Goal: Communication & Community: Participate in discussion

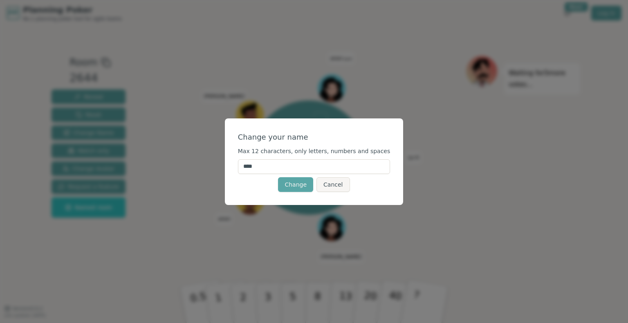
click at [291, 170] on input "****" at bounding box center [314, 166] width 152 height 15
type input "*******"
click at [288, 177] on button "Change" at bounding box center [295, 184] width 35 height 15
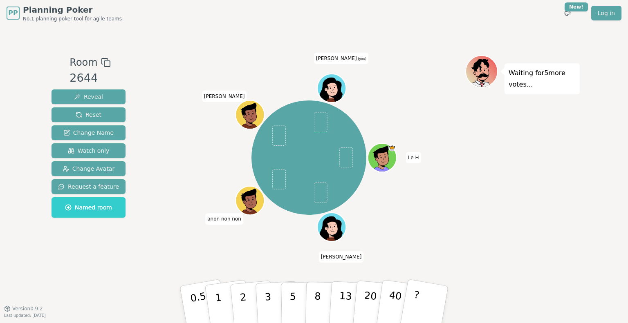
click at [348, 54] on span "mohamed (you)" at bounding box center [341, 58] width 54 height 11
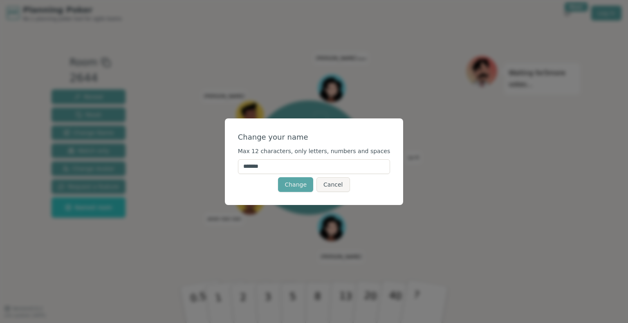
click at [272, 168] on input "*******" at bounding box center [314, 166] width 152 height 15
click at [294, 167] on input "*******" at bounding box center [314, 166] width 152 height 15
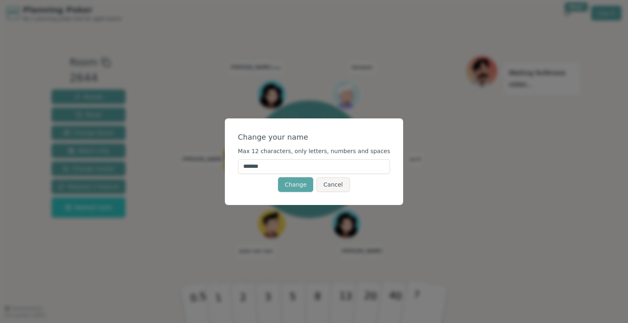
click at [266, 167] on input "*******" at bounding box center [314, 166] width 152 height 15
type input "******"
click at [286, 184] on button "Change" at bounding box center [295, 184] width 35 height 15
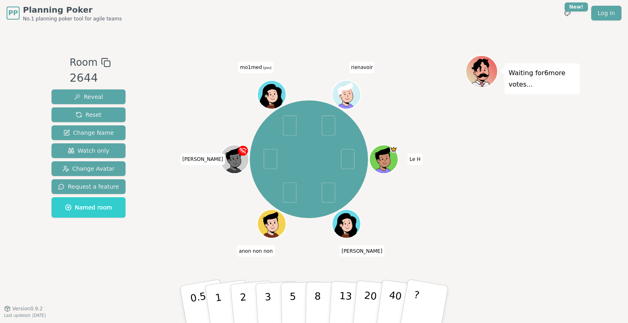
click at [276, 97] on icon at bounding box center [273, 99] width 14 height 5
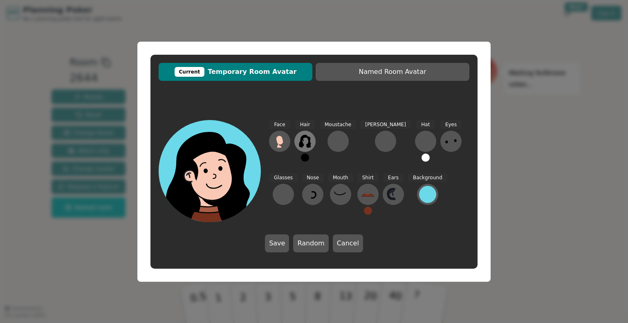
click at [305, 143] on icon at bounding box center [304, 141] width 13 height 13
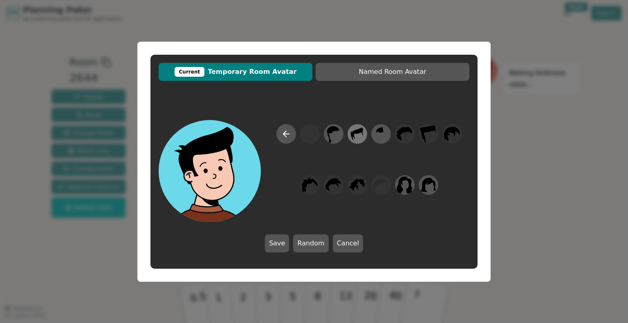
click at [356, 135] on icon at bounding box center [357, 134] width 16 height 18
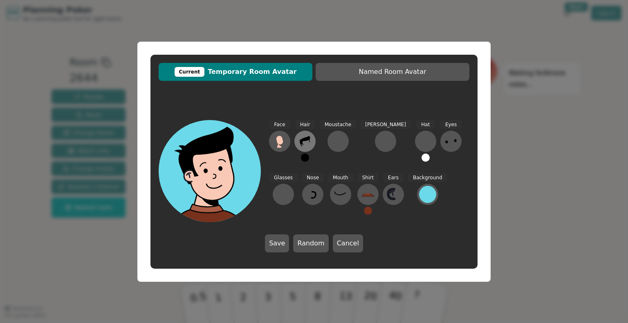
click at [308, 145] on icon at bounding box center [304, 141] width 13 height 13
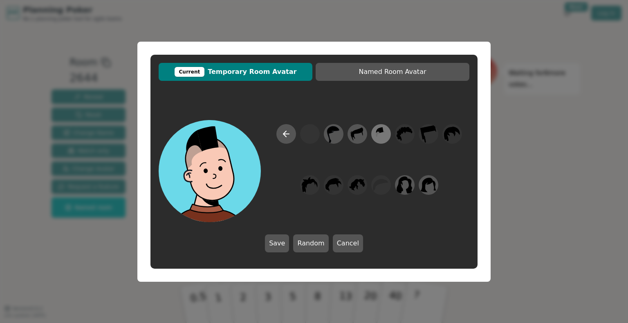
click at [379, 135] on icon at bounding box center [381, 134] width 16 height 18
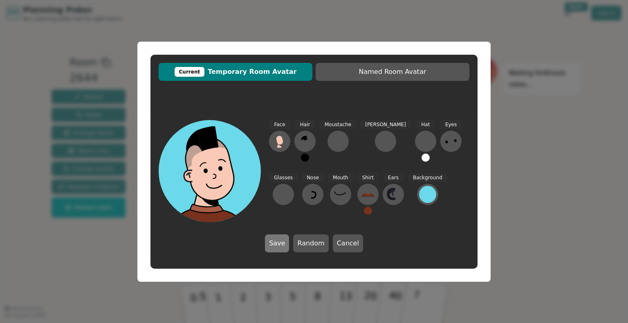
click at [276, 244] on button "Save" at bounding box center [277, 244] width 24 height 18
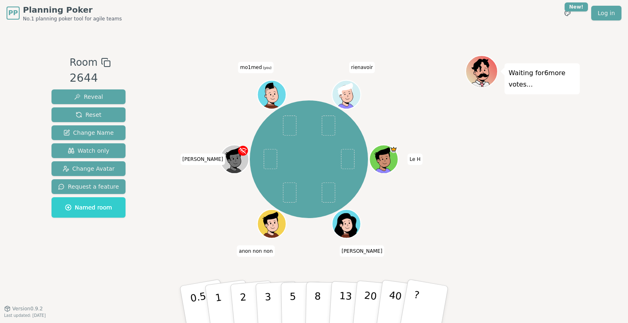
click at [275, 101] on icon at bounding box center [273, 99] width 14 height 5
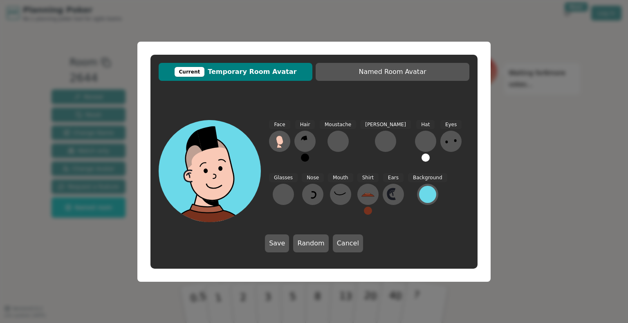
click at [421, 155] on button at bounding box center [425, 158] width 8 height 8
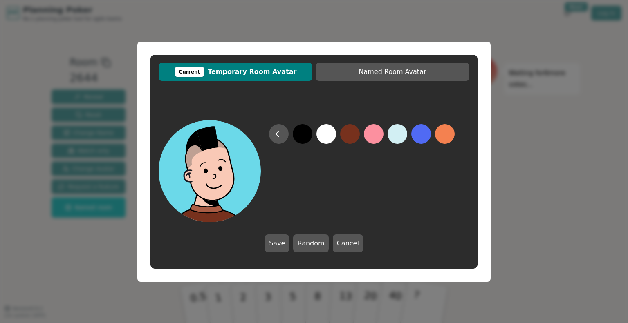
click at [332, 130] on button at bounding box center [326, 134] width 20 height 20
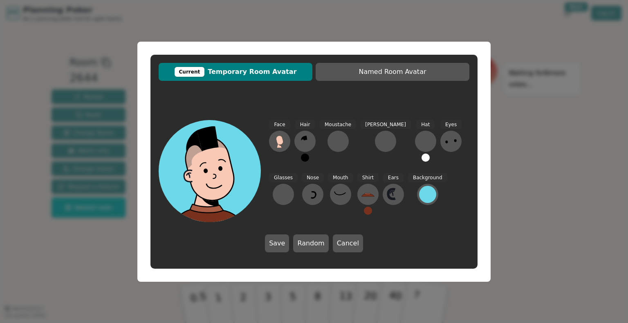
click at [421, 155] on button at bounding box center [425, 158] width 8 height 8
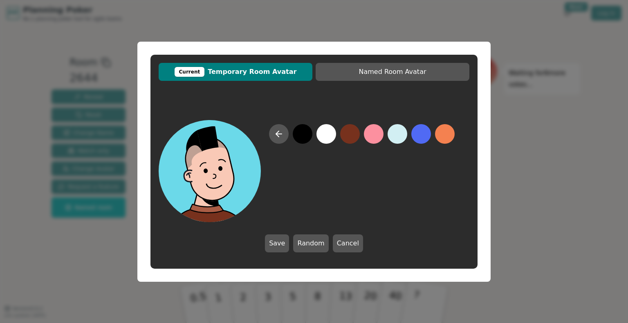
click at [376, 132] on button at bounding box center [374, 134] width 20 height 20
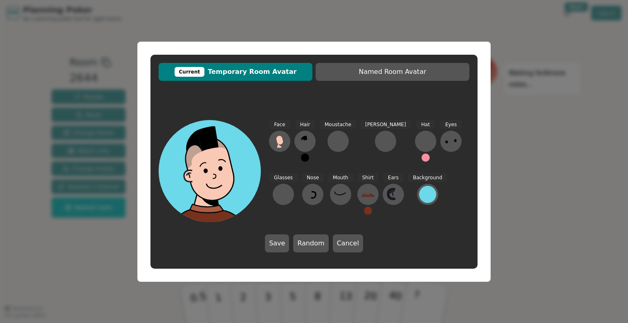
click at [303, 158] on button at bounding box center [305, 158] width 8 height 8
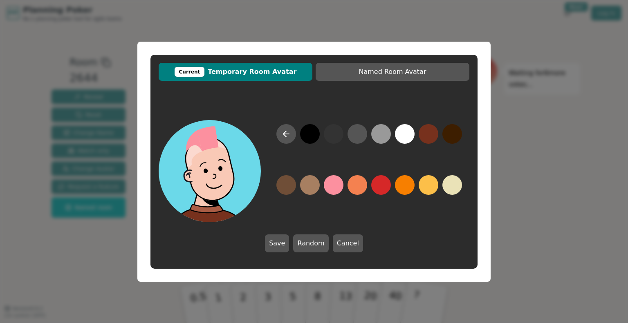
click at [328, 188] on button at bounding box center [334, 185] width 20 height 20
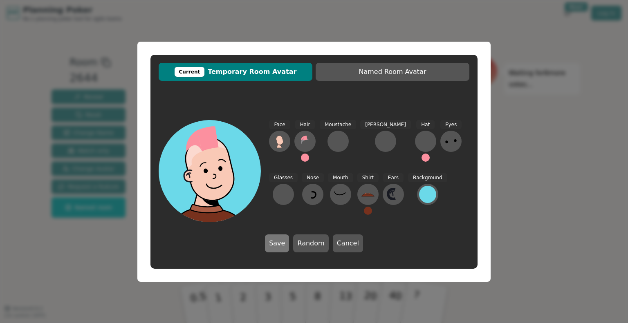
click at [276, 243] on button "Save" at bounding box center [277, 244] width 24 height 18
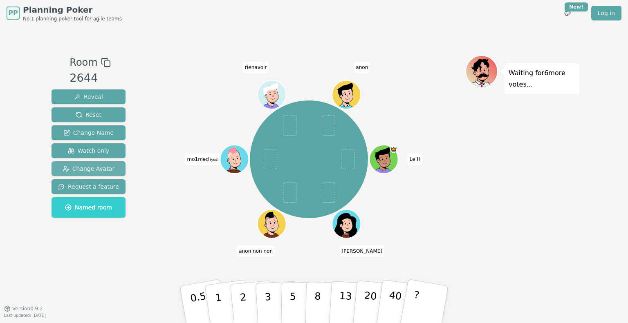
click at [107, 165] on span "Change Avatar" at bounding box center [89, 169] width 52 height 8
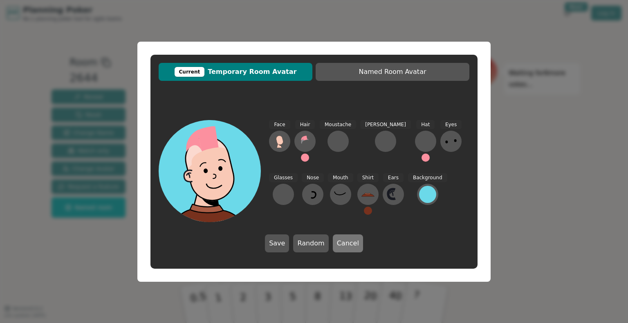
click at [348, 242] on button "Cancel" at bounding box center [348, 244] width 30 height 18
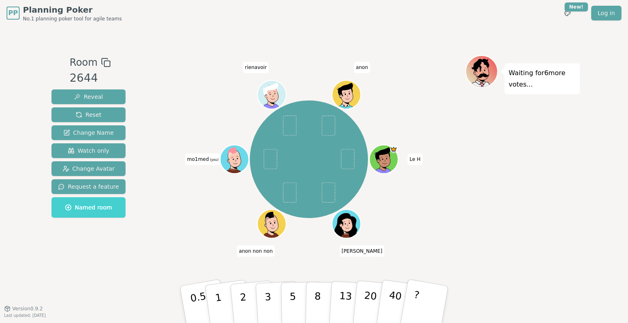
click at [110, 217] on button "Named room" at bounding box center [88, 207] width 74 height 20
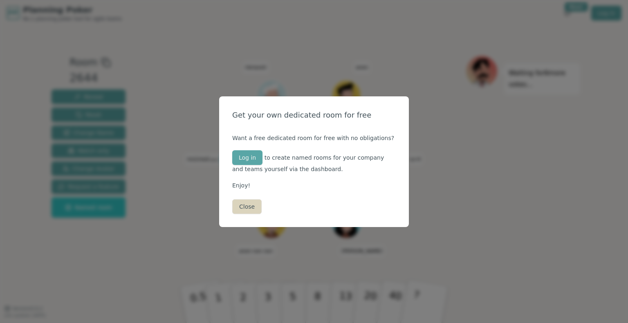
click at [246, 211] on button "Close" at bounding box center [246, 206] width 29 height 15
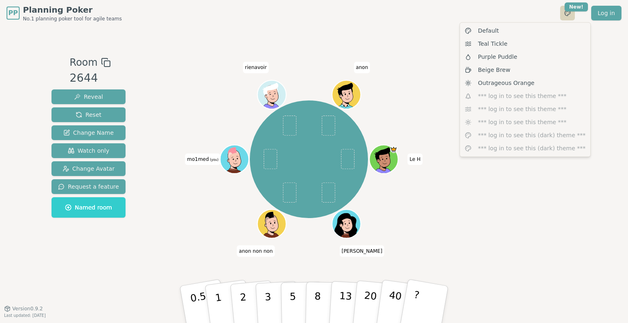
click at [573, 16] on html "PP Planning Poker No.1 planning poker tool for agile teams Toggle theme New! Lo…" at bounding box center [314, 161] width 628 height 323
click at [536, 26] on div "Default" at bounding box center [524, 30] width 127 height 13
click at [565, 12] on html "PP Planning Poker No.1 planning poker tool for agile teams Toggle theme New! Lo…" at bounding box center [314, 161] width 628 height 323
click at [542, 40] on div "Teal Tickle" at bounding box center [524, 43] width 127 height 13
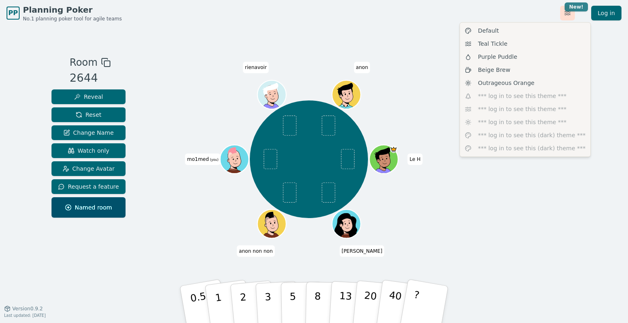
click at [569, 11] on html "PP Planning Poker No.1 planning poker tool for agile teams Toggle theme New! Lo…" at bounding box center [314, 161] width 628 height 323
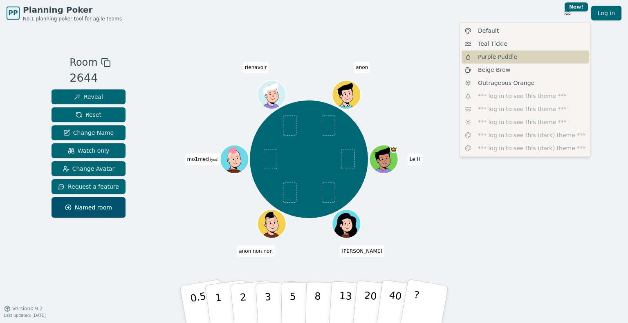
click at [554, 58] on div "Purple Puddle" at bounding box center [524, 56] width 127 height 13
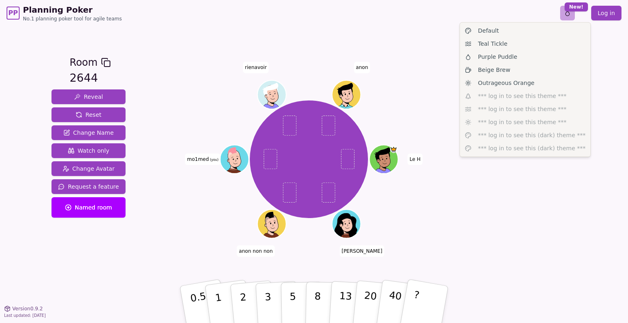
click at [566, 13] on html "PP Planning Poker No.1 planning poker tool for agile teams Toggle theme New! Lo…" at bounding box center [314, 161] width 628 height 323
click at [544, 68] on div "Beige Brew" at bounding box center [524, 69] width 127 height 13
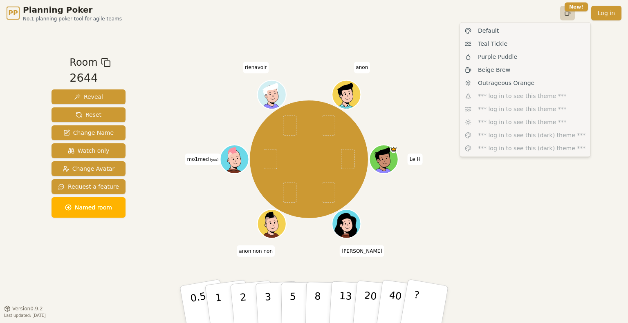
click at [567, 9] on html "PP Planning Poker No.1 planning poker tool for agile teams Toggle theme New! Lo…" at bounding box center [314, 161] width 628 height 323
click at [537, 84] on div "Outrageous Orange" at bounding box center [524, 82] width 127 height 13
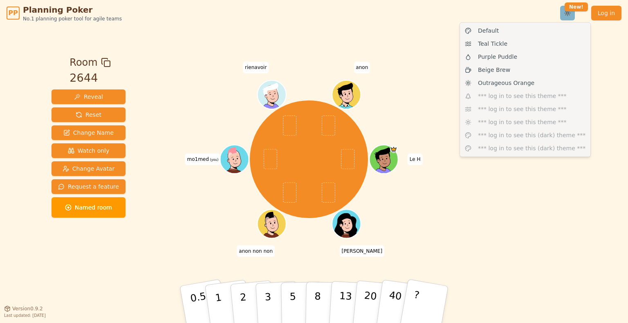
click at [566, 16] on html "PP Planning Poker No.1 planning poker tool for agile teams Toggle theme New! Lo…" at bounding box center [314, 161] width 628 height 323
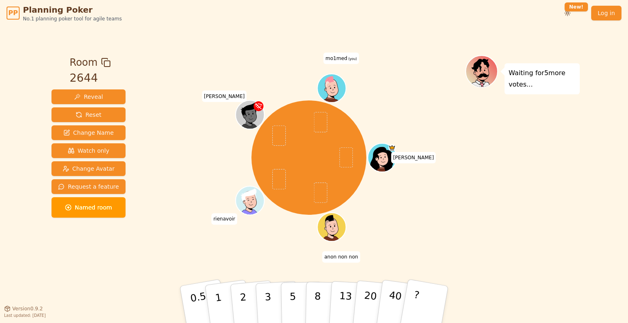
click at [421, 233] on html "PP Planning Poker No.1 planning poker tool for agile teams Toggle theme New! Lo…" at bounding box center [314, 161] width 628 height 323
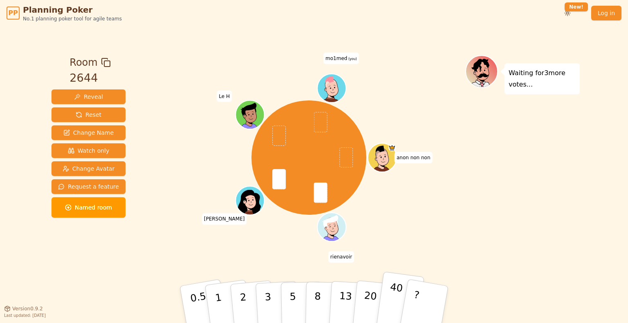
click at [389, 296] on p "40" at bounding box center [394, 304] width 18 height 45
click at [275, 262] on div "anon non non rienavoir Norbert H Le H mo1med (you)" at bounding box center [308, 167] width 313 height 225
click at [269, 304] on p "4" at bounding box center [268, 305] width 9 height 45
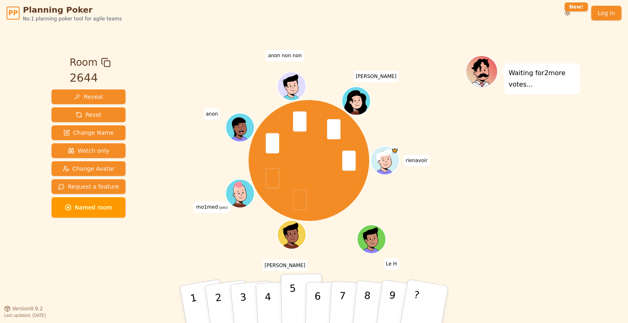
click at [284, 296] on button "5" at bounding box center [302, 305] width 42 height 62
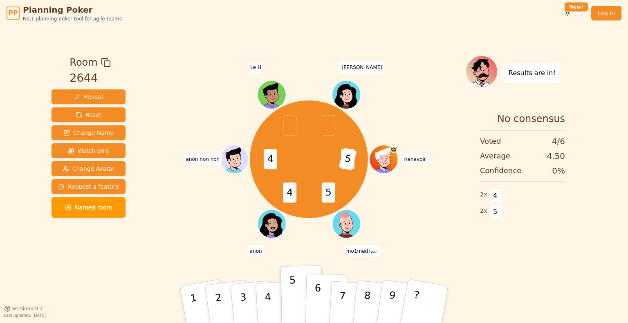
click at [322, 300] on button "6" at bounding box center [326, 305] width 42 height 62
click at [301, 295] on button "5" at bounding box center [302, 305] width 42 height 62
click at [316, 256] on div "4 5 5 4 4 rienavoir mo1med (you) anon anon non non Le H Norbert H" at bounding box center [308, 167] width 313 height 225
click at [315, 281] on button "5" at bounding box center [302, 305] width 42 height 62
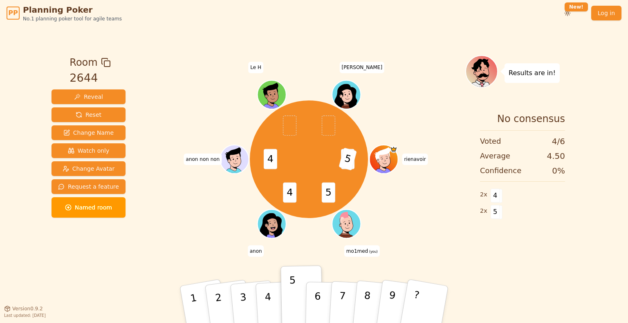
click at [344, 265] on div "4 5 5 4 4 rienavoir mo1med (you) anon anon non non Le H Norbert H" at bounding box center [308, 167] width 313 height 225
click at [329, 303] on button "6" at bounding box center [326, 305] width 42 height 62
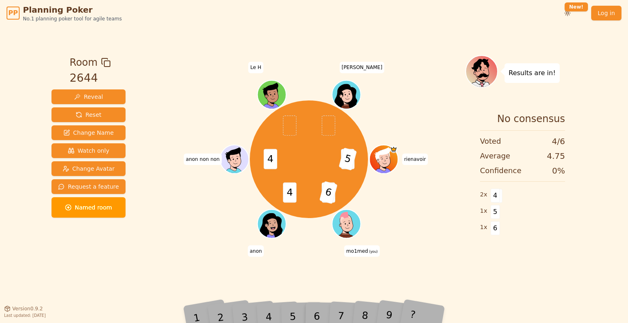
click at [342, 309] on div "7" at bounding box center [351, 305] width 26 height 30
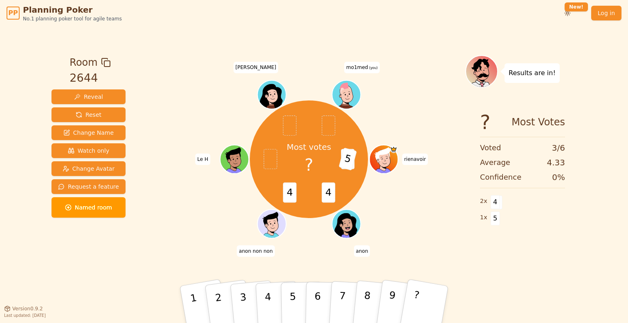
drag, startPoint x: 608, startPoint y: 323, endPoint x: 605, endPoint y: 341, distance: 18.6
click at [605, 323] on html "PP Planning Poker No.1 planning poker tool for agile teams Toggle theme New! Lo…" at bounding box center [314, 161] width 628 height 323
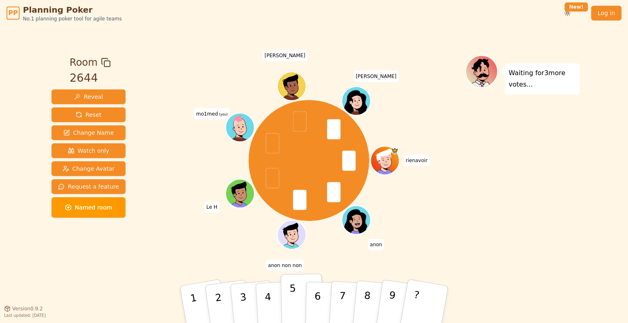
click at [300, 294] on button "5" at bounding box center [302, 305] width 42 height 62
click at [306, 282] on button "5" at bounding box center [302, 305] width 42 height 62
click at [263, 304] on button "4" at bounding box center [277, 305] width 45 height 64
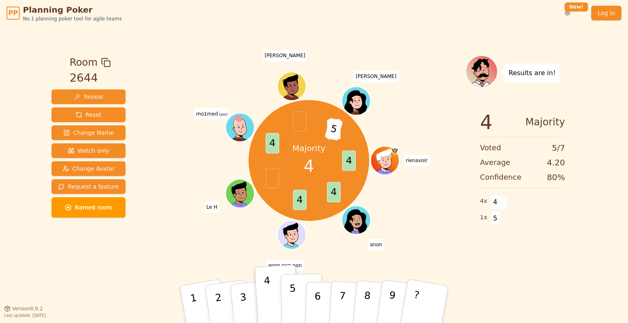
click at [285, 290] on button "5" at bounding box center [302, 305] width 42 height 62
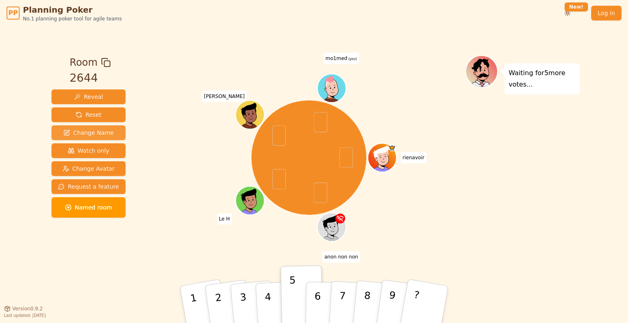
click at [87, 132] on span "Change Name" at bounding box center [88, 133] width 50 height 8
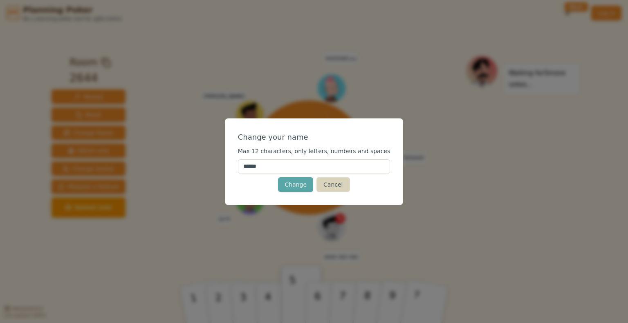
click at [318, 186] on button "Cancel" at bounding box center [332, 184] width 33 height 15
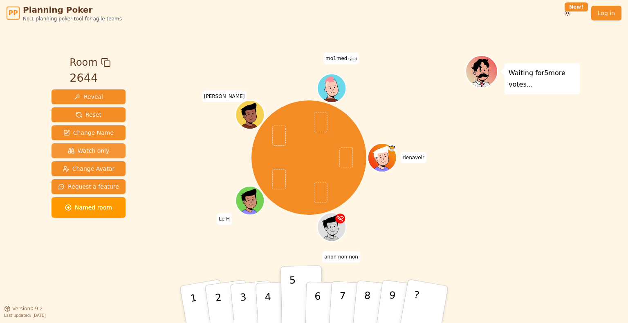
click at [105, 152] on button "Watch only" at bounding box center [88, 150] width 74 height 15
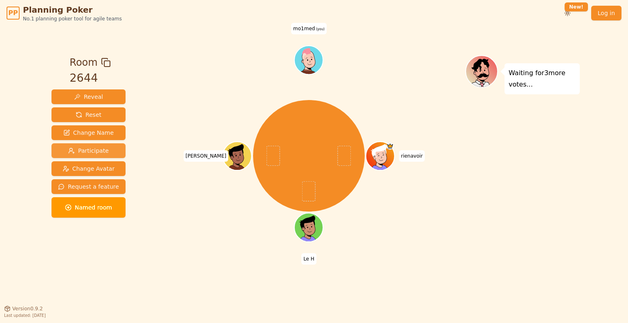
click at [105, 152] on button "Participate" at bounding box center [88, 150] width 74 height 15
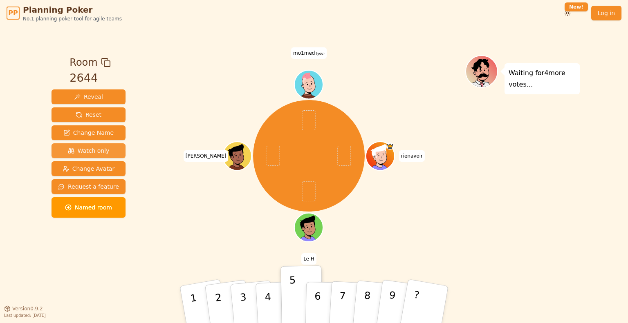
click at [105, 152] on button "Watch only" at bounding box center [88, 150] width 74 height 15
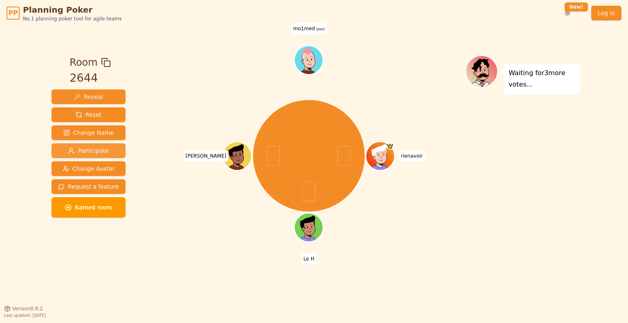
click at [105, 152] on button "Participate" at bounding box center [88, 150] width 74 height 15
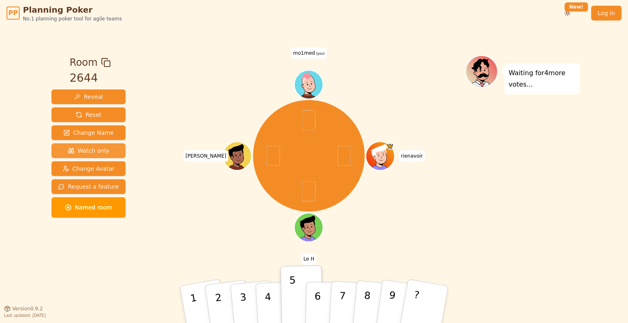
click at [105, 152] on button "Watch only" at bounding box center [88, 150] width 74 height 15
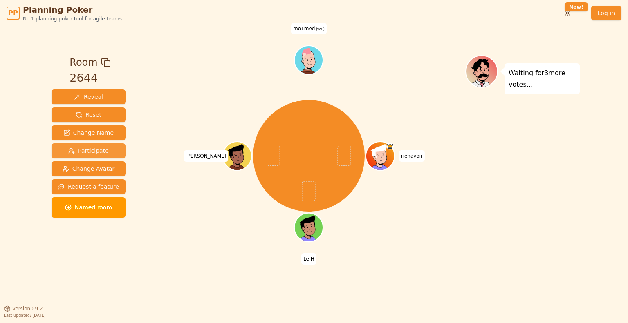
click at [105, 152] on button "Participate" at bounding box center [88, 150] width 74 height 15
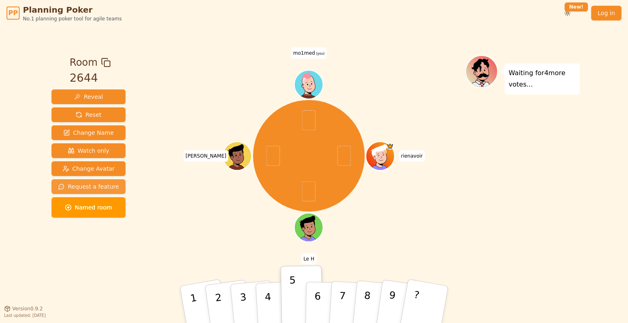
click at [109, 191] on button "Request a feature" at bounding box center [88, 186] width 74 height 15
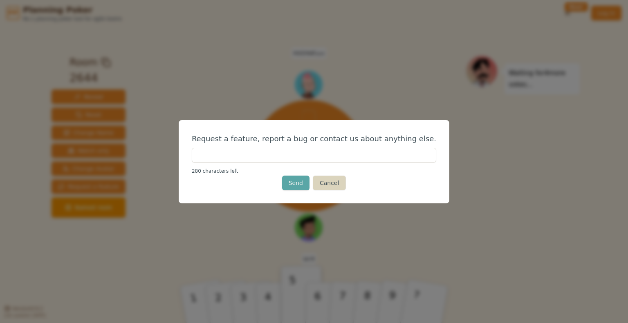
click at [329, 187] on button "Cancel" at bounding box center [329, 183] width 33 height 15
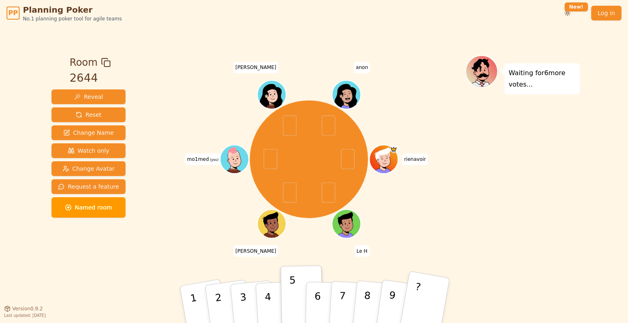
click at [422, 298] on button "?" at bounding box center [424, 304] width 51 height 67
click at [433, 298] on button "?" at bounding box center [424, 304] width 51 height 67
click at [395, 302] on button "9" at bounding box center [399, 305] width 49 height 66
click at [417, 306] on button "?" at bounding box center [424, 304] width 51 height 67
click at [573, 9] on html "PP Planning Poker No.1 planning poker tool for agile teams Toggle theme New! Lo…" at bounding box center [314, 161] width 628 height 323
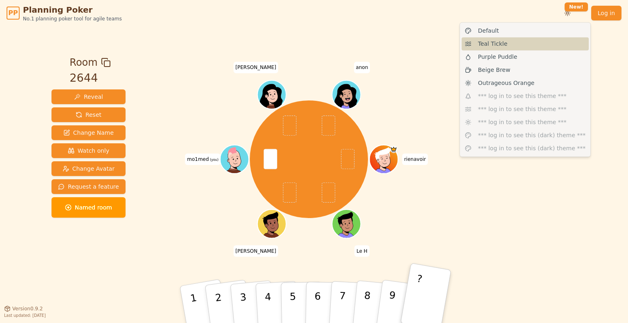
click at [549, 49] on div "Teal Tickle" at bounding box center [524, 43] width 127 height 13
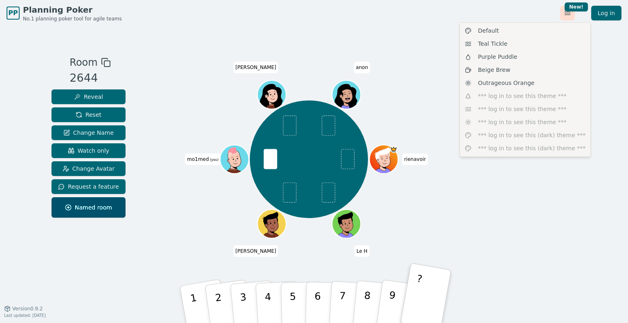
click at [568, 11] on html "PP Planning Poker No.1 planning poker tool for agile teams Toggle theme New! Lo…" at bounding box center [314, 161] width 628 height 323
click at [525, 56] on div "Purple Puddle" at bounding box center [524, 56] width 127 height 13
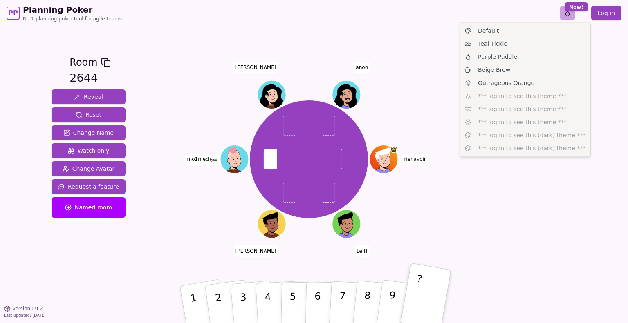
click at [568, 14] on html "PP Planning Poker No.1 planning poker tool for agile teams Toggle theme New! Lo…" at bounding box center [314, 161] width 628 height 323
click at [495, 72] on span "Beige Brew" at bounding box center [494, 70] width 32 height 8
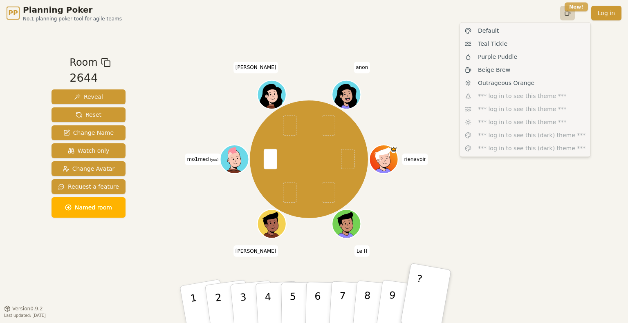
click at [570, 10] on html "PP Planning Poker No.1 planning poker tool for agile teams Toggle theme New! Lo…" at bounding box center [314, 161] width 628 height 323
click at [536, 28] on div "Default" at bounding box center [524, 30] width 127 height 13
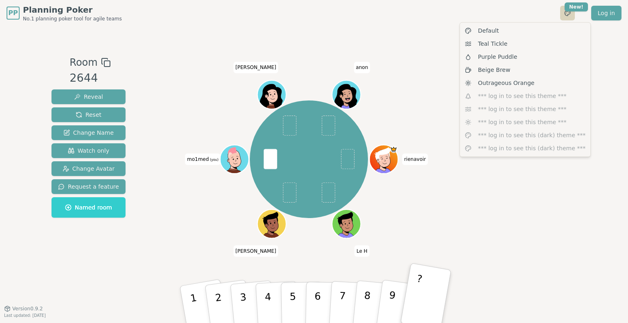
click at [569, 14] on html "PP Planning Poker No.1 planning poker tool for agile teams Toggle theme New! Lo…" at bounding box center [314, 161] width 628 height 323
click at [605, 32] on html "PP Planning Poker No.1 planning poker tool for agile teams Toggle theme New! Lo…" at bounding box center [314, 161] width 628 height 323
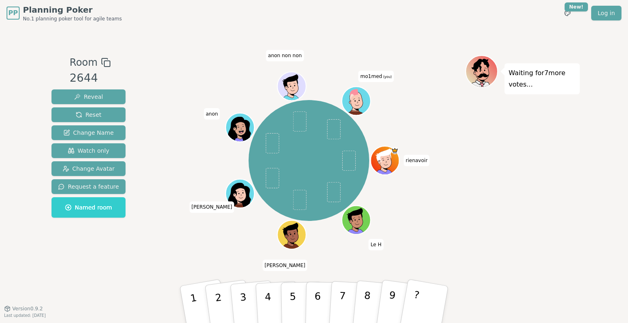
drag, startPoint x: 438, startPoint y: 256, endPoint x: 469, endPoint y: 173, distance: 88.2
click at [469, 173] on div "Room 2644 Reveal Reset Change Name Watch only Change Avatar Request a feature N…" at bounding box center [313, 167] width 531 height 225
click at [469, 173] on div "Waiting for 7 more votes..." at bounding box center [522, 167] width 114 height 225
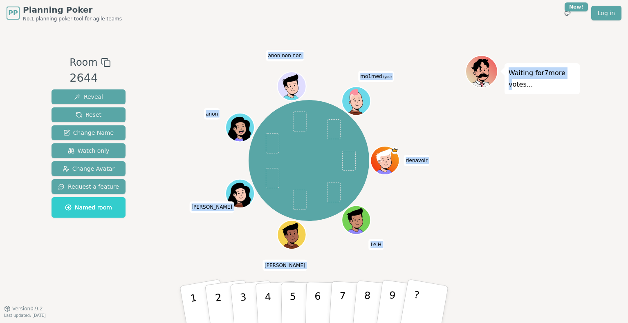
drag, startPoint x: 422, startPoint y: 42, endPoint x: 505, endPoint y: 200, distance: 178.4
click at [505, 200] on div "Room 2644 Reveal Reset Change Name Watch only Change Avatar Request a feature N…" at bounding box center [313, 167] width 531 height 282
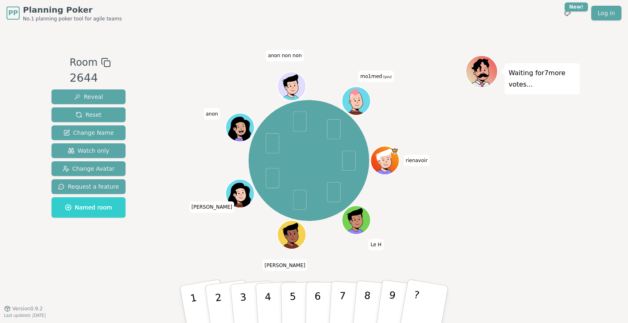
click at [519, 266] on div "Waiting for 7 more votes..." at bounding box center [522, 167] width 114 height 225
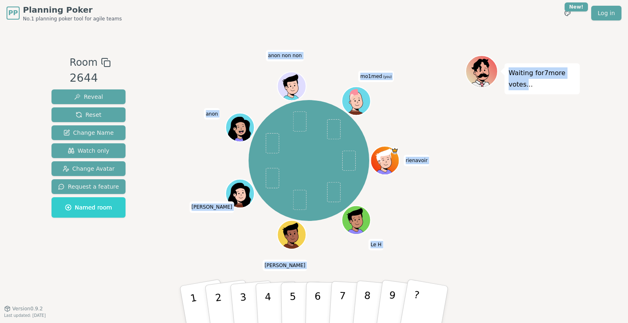
drag, startPoint x: 523, startPoint y: 252, endPoint x: 350, endPoint y: 201, distance: 181.1
click at [350, 201] on div "Room 2644 Reveal Reset Change Name Watch only Change Avatar Request a feature N…" at bounding box center [313, 167] width 531 height 225
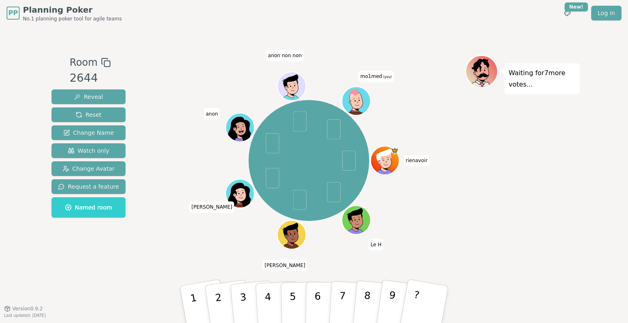
click at [565, 158] on div "Waiting for 7 more votes..." at bounding box center [522, 167] width 114 height 225
drag, startPoint x: 531, startPoint y: 81, endPoint x: 503, endPoint y: 70, distance: 29.7
click at [504, 70] on div "Waiting for 7 more votes..." at bounding box center [541, 78] width 75 height 31
drag, startPoint x: 539, startPoint y: 284, endPoint x: 333, endPoint y: 87, distance: 285.0
click at [333, 87] on div "Room 2644 Reveal Reset Change Name Watch only Change Avatar Request a feature N…" at bounding box center [313, 167] width 531 height 282
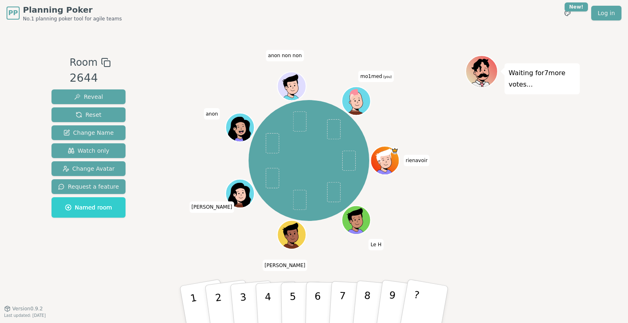
drag, startPoint x: 31, startPoint y: 47, endPoint x: 558, endPoint y: 303, distance: 585.5
click at [558, 303] on div "PP Planning Poker No.1 planning poker tool for agile teams Toggle theme New! Lo…" at bounding box center [314, 161] width 628 height 323
click at [524, 265] on div "Waiting for 7 more votes..." at bounding box center [522, 167] width 114 height 225
click at [467, 171] on div "Waiting for 7 more votes..." at bounding box center [522, 167] width 114 height 225
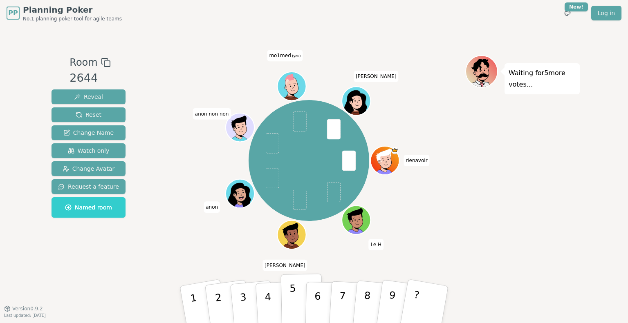
click at [300, 290] on button "5" at bounding box center [302, 305] width 42 height 62
click at [378, 274] on div "rienavoir Le [PERSON_NAME] [PERSON_NAME] non non mo1med (you) [PERSON_NAME]" at bounding box center [308, 167] width 313 height 225
click at [323, 295] on button "6" at bounding box center [326, 305] width 42 height 62
click at [422, 259] on div "rienavoir Le [PERSON_NAME] [PERSON_NAME] non non mo1med (you) [PERSON_NAME]" at bounding box center [308, 167] width 313 height 225
click at [298, 297] on button "5" at bounding box center [302, 305] width 42 height 62
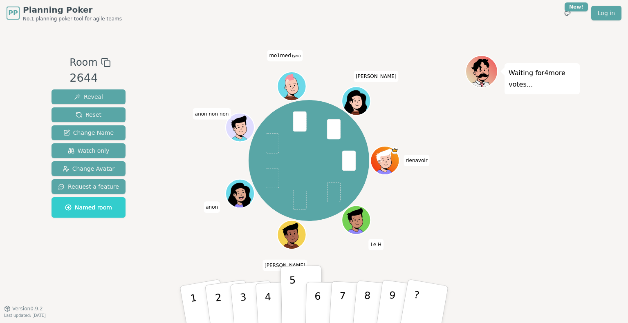
click at [414, 226] on div "rienavoir Le [PERSON_NAME] [PERSON_NAME] non non mo1med (you) [PERSON_NAME]" at bounding box center [308, 161] width 313 height 182
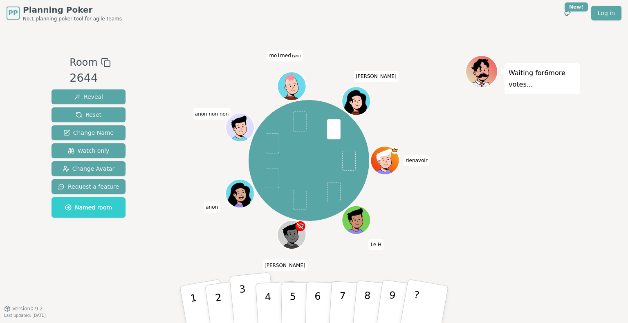
click at [239, 289] on p "3" at bounding box center [244, 306] width 11 height 45
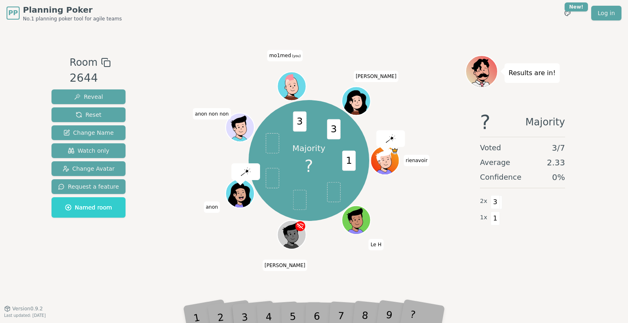
click at [171, 194] on div "Majority ? 1 3 3 rienavoir Le [PERSON_NAME] [PERSON_NAME] non non mo1med (you) …" at bounding box center [308, 161] width 313 height 182
